Goal: Task Accomplishment & Management: Use online tool/utility

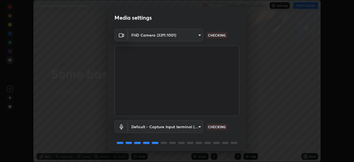
scroll to position [20, 0]
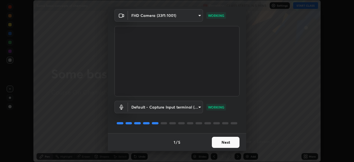
click at [218, 144] on button "Next" at bounding box center [226, 142] width 28 height 11
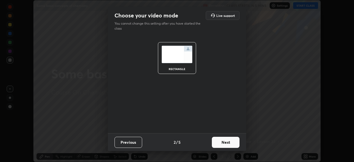
click at [219, 143] on button "Next" at bounding box center [226, 142] width 28 height 11
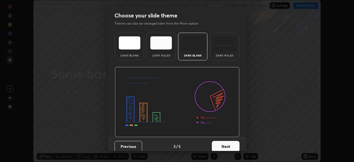
click at [227, 144] on button "Next" at bounding box center [226, 146] width 28 height 11
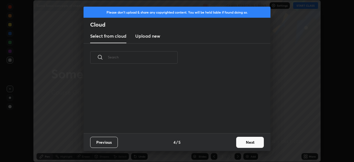
click at [241, 143] on button "Next" at bounding box center [251, 142] width 28 height 11
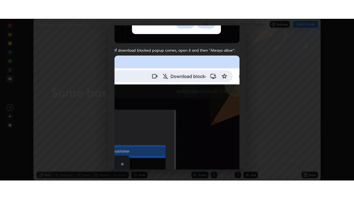
scroll to position [133, 0]
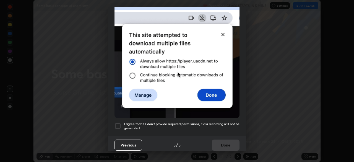
click at [121, 125] on div at bounding box center [118, 126] width 7 height 7
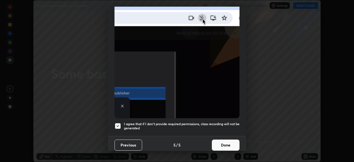
click at [224, 144] on button "Done" at bounding box center [226, 145] width 28 height 11
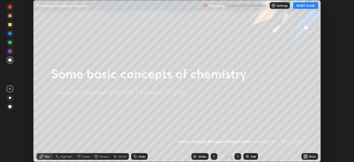
click at [298, 7] on button "START CLASS" at bounding box center [306, 5] width 25 height 7
click at [304, 158] on icon at bounding box center [304, 157] width 1 height 1
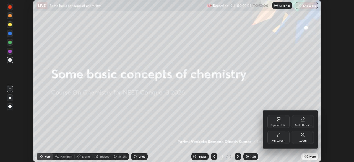
click at [278, 141] on div "Full screen" at bounding box center [279, 140] width 14 height 3
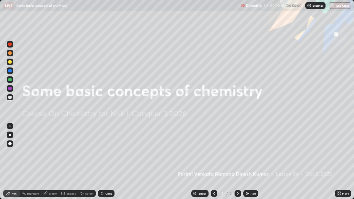
scroll to position [199, 354]
click at [248, 162] on img at bounding box center [247, 194] width 4 height 4
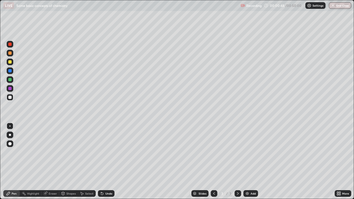
click at [11, 136] on div at bounding box center [10, 135] width 7 height 7
click at [68, 162] on div "Shapes" at bounding box center [68, 194] width 19 height 7
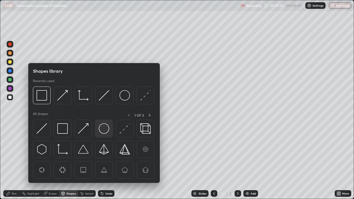
click at [102, 131] on img at bounding box center [104, 129] width 11 height 11
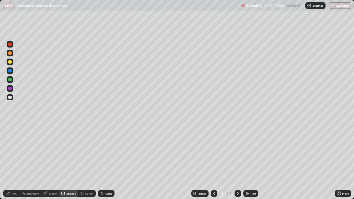
click at [19, 162] on div "Pen" at bounding box center [11, 194] width 17 height 7
click at [10, 89] on div at bounding box center [9, 88] width 3 height 3
click at [104, 162] on div "Undo" at bounding box center [106, 194] width 17 height 7
click at [8, 100] on div at bounding box center [10, 97] width 7 height 7
click at [251, 162] on div "Add" at bounding box center [253, 193] width 5 height 3
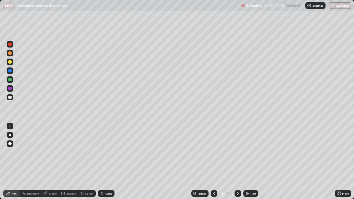
click at [10, 63] on div at bounding box center [9, 61] width 3 height 3
click at [11, 71] on div at bounding box center [9, 70] width 3 height 3
click at [107, 162] on div "Undo" at bounding box center [109, 193] width 7 height 3
click at [106, 162] on div "Undo" at bounding box center [109, 193] width 7 height 3
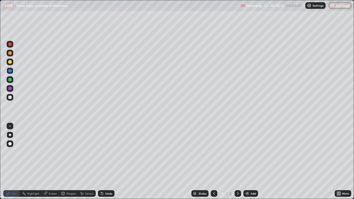
click at [104, 162] on div "Undo" at bounding box center [106, 194] width 17 height 7
click at [103, 162] on icon at bounding box center [102, 194] width 4 height 4
click at [101, 162] on icon at bounding box center [101, 192] width 1 height 1
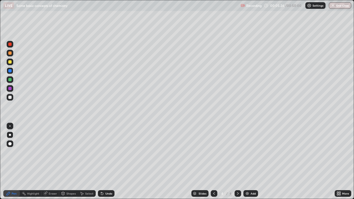
click at [101, 162] on icon at bounding box center [101, 192] width 1 height 1
click at [111, 162] on div "Undo" at bounding box center [106, 194] width 17 height 7
click at [110, 162] on div "Undo" at bounding box center [109, 193] width 7 height 3
click at [108, 162] on div "Undo" at bounding box center [106, 194] width 17 height 7
click at [106, 162] on div "Undo" at bounding box center [109, 193] width 7 height 3
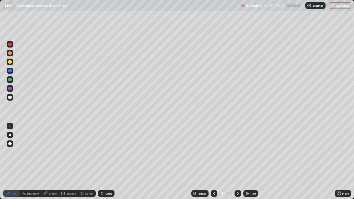
click at [106, 162] on div "Undo" at bounding box center [109, 193] width 7 height 3
click at [246, 162] on img at bounding box center [247, 194] width 4 height 4
click at [11, 97] on div at bounding box center [9, 97] width 3 height 3
click at [11, 62] on div at bounding box center [9, 61] width 3 height 3
click at [10, 98] on div at bounding box center [9, 97] width 3 height 3
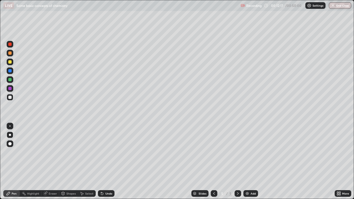
click at [10, 80] on div at bounding box center [9, 79] width 3 height 3
click at [103, 162] on icon at bounding box center [102, 194] width 4 height 4
click at [102, 162] on icon at bounding box center [102, 194] width 2 height 2
click at [10, 89] on div at bounding box center [9, 88] width 3 height 3
click at [10, 62] on div at bounding box center [9, 61] width 3 height 3
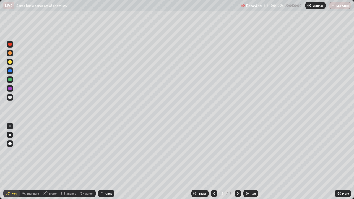
click at [251, 162] on div "Add" at bounding box center [253, 193] width 5 height 3
click at [9, 99] on div at bounding box center [10, 97] width 7 height 7
click at [11, 62] on div at bounding box center [9, 61] width 3 height 3
click at [11, 98] on div at bounding box center [9, 97] width 3 height 3
click at [246, 162] on img at bounding box center [247, 194] width 4 height 4
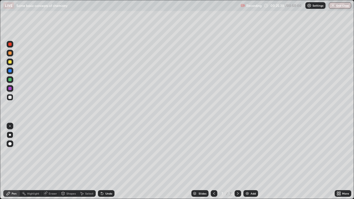
click at [12, 99] on div at bounding box center [10, 97] width 7 height 7
click at [10, 80] on div at bounding box center [9, 79] width 3 height 3
click at [11, 61] on div at bounding box center [9, 61] width 3 height 3
click at [9, 99] on div at bounding box center [10, 97] width 7 height 7
click at [107, 162] on div "Undo" at bounding box center [109, 193] width 7 height 3
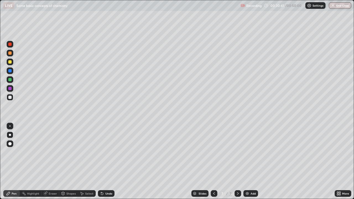
click at [251, 162] on div "Add" at bounding box center [251, 194] width 15 height 7
click at [212, 162] on div at bounding box center [214, 194] width 7 height 7
click at [236, 162] on icon at bounding box center [238, 194] width 4 height 4
click at [63, 162] on icon at bounding box center [63, 195] width 0 height 2
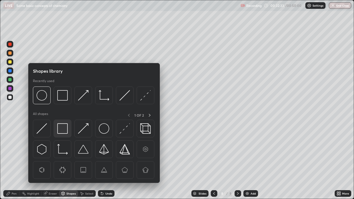
click at [61, 132] on img at bounding box center [62, 129] width 11 height 11
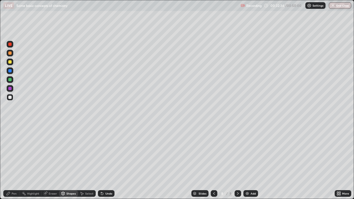
click at [11, 88] on div at bounding box center [9, 88] width 3 height 3
click at [15, 162] on div "Pen" at bounding box center [11, 194] width 17 height 7
click at [10, 100] on div at bounding box center [10, 97] width 7 height 7
click at [12, 62] on div at bounding box center [10, 62] width 7 height 7
click at [73, 162] on div "Shapes" at bounding box center [68, 194] width 19 height 7
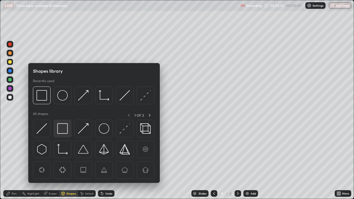
click at [63, 133] on img at bounding box center [62, 129] width 11 height 11
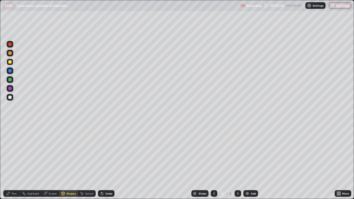
click at [66, 162] on div "Shapes" at bounding box center [68, 194] width 19 height 7
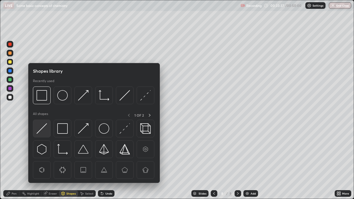
click at [44, 134] on img at bounding box center [42, 129] width 11 height 11
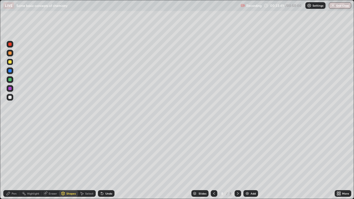
click at [16, 162] on div "Pen" at bounding box center [14, 193] width 5 height 3
click at [10, 99] on div at bounding box center [9, 97] width 3 height 3
click at [110, 162] on div "Undo" at bounding box center [109, 193] width 7 height 3
click at [109, 162] on div "Undo" at bounding box center [106, 194] width 17 height 7
click at [52, 162] on div "Eraser" at bounding box center [51, 194] width 18 height 7
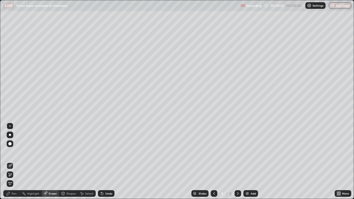
click at [22, 162] on circle at bounding box center [22, 194] width 1 height 1
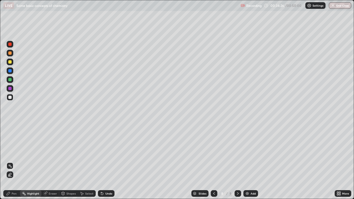
click at [17, 162] on div "Pen" at bounding box center [11, 194] width 17 height 7
click at [12, 98] on div at bounding box center [10, 97] width 7 height 7
click at [66, 162] on div "Shapes" at bounding box center [70, 193] width 9 height 3
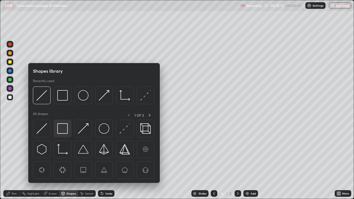
click at [64, 132] on img at bounding box center [62, 129] width 11 height 11
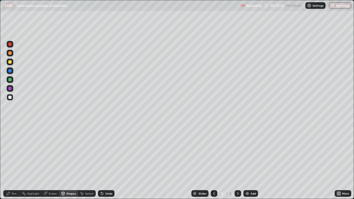
click at [65, 162] on div "Shapes" at bounding box center [68, 194] width 19 height 7
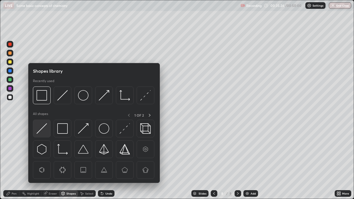
click at [46, 131] on img at bounding box center [42, 129] width 11 height 11
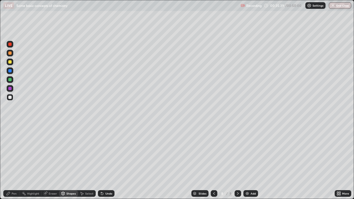
click at [9, 162] on icon at bounding box center [8, 193] width 3 height 3
click at [10, 90] on div at bounding box center [9, 88] width 3 height 3
click at [10, 65] on div at bounding box center [10, 62] width 7 height 7
click at [56, 162] on div "Eraser" at bounding box center [51, 194] width 18 height 7
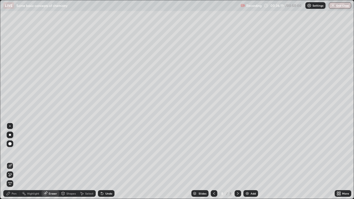
click at [13, 162] on div "Pen" at bounding box center [14, 193] width 5 height 3
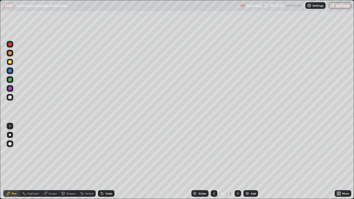
click at [50, 162] on div "Eraser" at bounding box center [51, 194] width 18 height 7
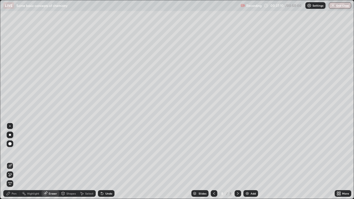
click at [14, 162] on div "Pen" at bounding box center [14, 193] width 5 height 3
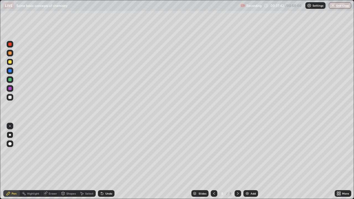
click at [53, 162] on div "Eraser" at bounding box center [51, 194] width 18 height 7
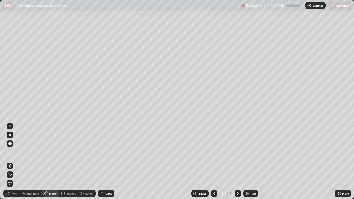
click at [11, 162] on div "Pen" at bounding box center [11, 194] width 17 height 7
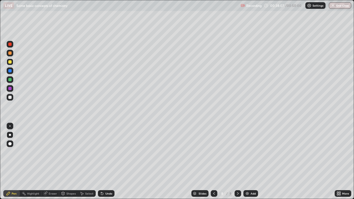
click at [53, 162] on div "Eraser" at bounding box center [53, 193] width 8 height 3
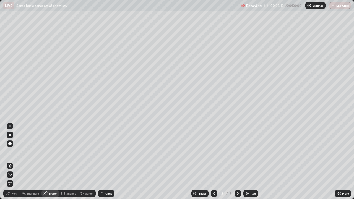
click at [10, 162] on icon at bounding box center [8, 194] width 4 height 4
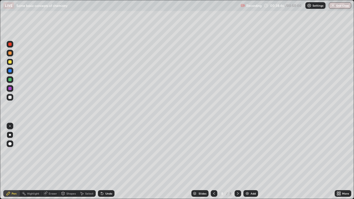
click at [56, 162] on div "Eraser" at bounding box center [51, 194] width 18 height 7
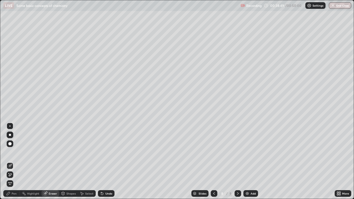
click at [19, 162] on div "Pen" at bounding box center [11, 194] width 17 height 7
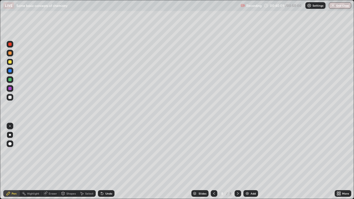
click at [251, 162] on div "Add" at bounding box center [253, 193] width 5 height 3
click at [11, 62] on div at bounding box center [9, 61] width 3 height 3
click at [12, 64] on div at bounding box center [10, 62] width 7 height 7
click at [52, 162] on div "Eraser" at bounding box center [53, 193] width 8 height 3
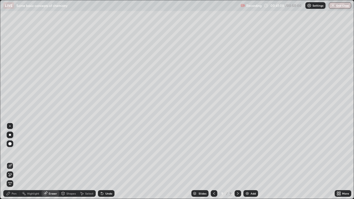
click at [64, 162] on div "Shapes" at bounding box center [68, 194] width 19 height 7
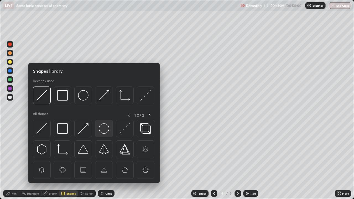
click at [97, 134] on div at bounding box center [104, 129] width 18 height 18
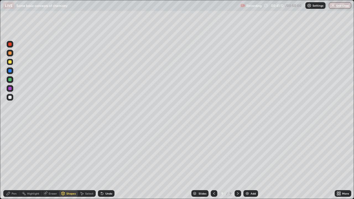
click at [10, 89] on div at bounding box center [9, 88] width 3 height 3
click at [106, 162] on div "Undo" at bounding box center [109, 193] width 7 height 3
click at [17, 162] on div "Pen" at bounding box center [11, 194] width 17 height 7
click at [11, 79] on div at bounding box center [9, 79] width 3 height 3
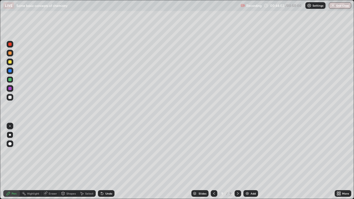
click at [10, 98] on div at bounding box center [9, 97] width 3 height 3
click at [107, 162] on div "Undo" at bounding box center [109, 193] width 7 height 3
click at [66, 162] on div "Shapes" at bounding box center [68, 194] width 19 height 7
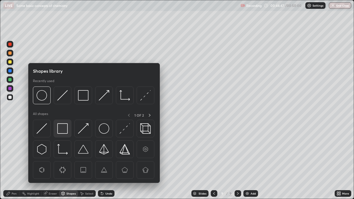
click at [64, 134] on div at bounding box center [63, 129] width 18 height 18
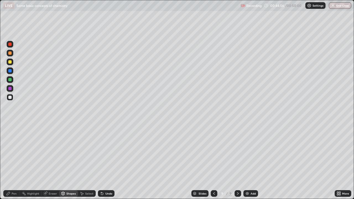
click at [17, 162] on div "Pen" at bounding box center [11, 194] width 17 height 7
click at [10, 97] on div at bounding box center [9, 97] width 3 height 3
click at [12, 91] on div at bounding box center [10, 88] width 7 height 7
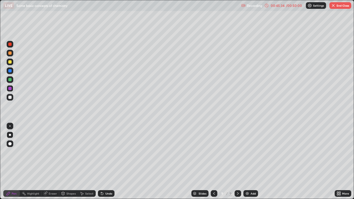
click at [280, 162] on div "Slides 9 / 9 Add" at bounding box center [225, 193] width 220 height 11
click at [287, 162] on div "Slides 9 / 9 Add" at bounding box center [225, 193] width 220 height 11
click at [252, 162] on div "Add" at bounding box center [253, 193] width 5 height 3
click at [10, 63] on div at bounding box center [9, 61] width 3 height 3
click at [12, 81] on div at bounding box center [10, 79] width 7 height 7
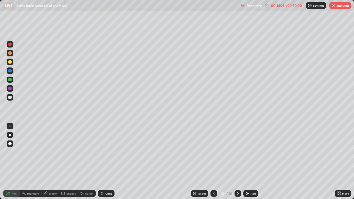
click at [110, 162] on div "Undo" at bounding box center [109, 193] width 7 height 3
click at [109, 162] on div "Undo" at bounding box center [106, 194] width 17 height 7
click at [69, 162] on div "Shapes" at bounding box center [70, 193] width 9 height 3
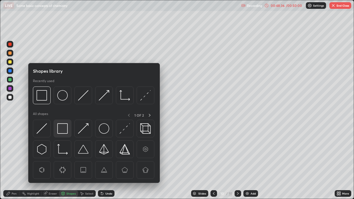
click at [65, 135] on div at bounding box center [63, 129] width 18 height 18
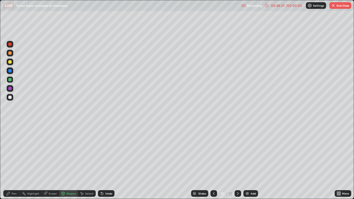
click at [11, 98] on div at bounding box center [9, 97] width 3 height 3
click at [17, 162] on div "Pen" at bounding box center [11, 194] width 17 height 7
click at [15, 162] on div "Pen" at bounding box center [11, 194] width 17 height 7
click at [101, 162] on icon at bounding box center [102, 194] width 2 height 2
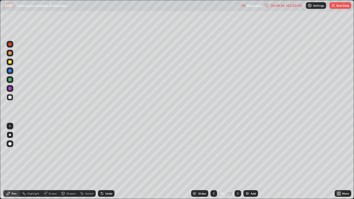
click at [101, 162] on icon at bounding box center [102, 194] width 2 height 2
click at [11, 82] on div at bounding box center [10, 79] width 7 height 7
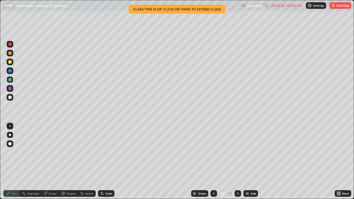
click at [65, 162] on icon at bounding box center [63, 194] width 4 height 4
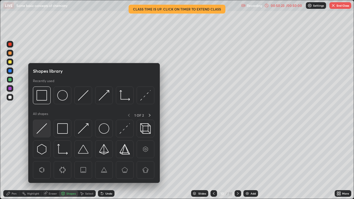
click at [43, 131] on img at bounding box center [42, 129] width 11 height 11
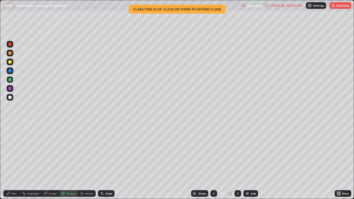
click at [69, 162] on div "Shapes" at bounding box center [70, 193] width 9 height 3
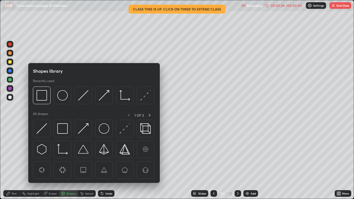
click at [81, 133] on img at bounding box center [83, 129] width 11 height 11
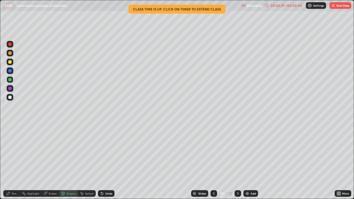
click at [17, 162] on div "Pen" at bounding box center [11, 194] width 17 height 7
click at [10, 98] on div at bounding box center [9, 97] width 3 height 3
click at [12, 62] on div at bounding box center [10, 62] width 7 height 7
click at [245, 162] on img at bounding box center [247, 194] width 4 height 4
click at [11, 62] on div at bounding box center [9, 61] width 3 height 3
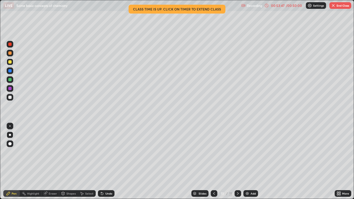
click at [104, 162] on div "Undo" at bounding box center [106, 194] width 17 height 7
click at [10, 71] on div at bounding box center [9, 70] width 3 height 3
click at [12, 81] on div at bounding box center [10, 79] width 7 height 7
click at [9, 97] on div at bounding box center [9, 97] width 3 height 3
click at [111, 162] on div "Undo" at bounding box center [109, 193] width 7 height 3
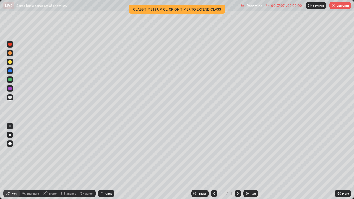
click at [111, 162] on div "Undo" at bounding box center [109, 193] width 7 height 3
click at [110, 162] on div "Undo" at bounding box center [109, 193] width 7 height 3
click at [246, 162] on div "Add" at bounding box center [251, 194] width 15 height 7
click at [10, 62] on div at bounding box center [9, 61] width 3 height 3
click at [10, 80] on div at bounding box center [9, 79] width 3 height 3
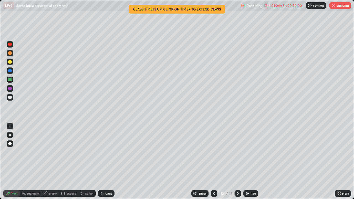
click at [332, 7] on img "button" at bounding box center [334, 5] width 4 height 4
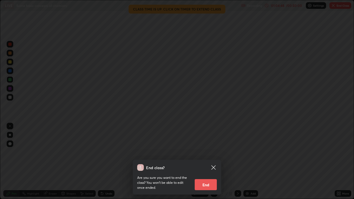
click at [205, 162] on button "End" at bounding box center [206, 184] width 22 height 11
click at [207, 162] on div "End class? Are you sure you want to end the class? You won’t be able to edit on…" at bounding box center [177, 99] width 354 height 199
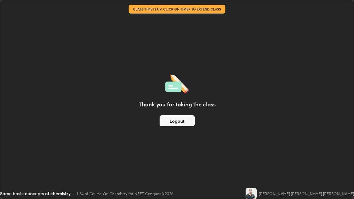
click at [179, 124] on button "Logout" at bounding box center [177, 120] width 35 height 11
click at [175, 121] on button "Logout" at bounding box center [177, 120] width 35 height 11
